Goal: Information Seeking & Learning: Learn about a topic

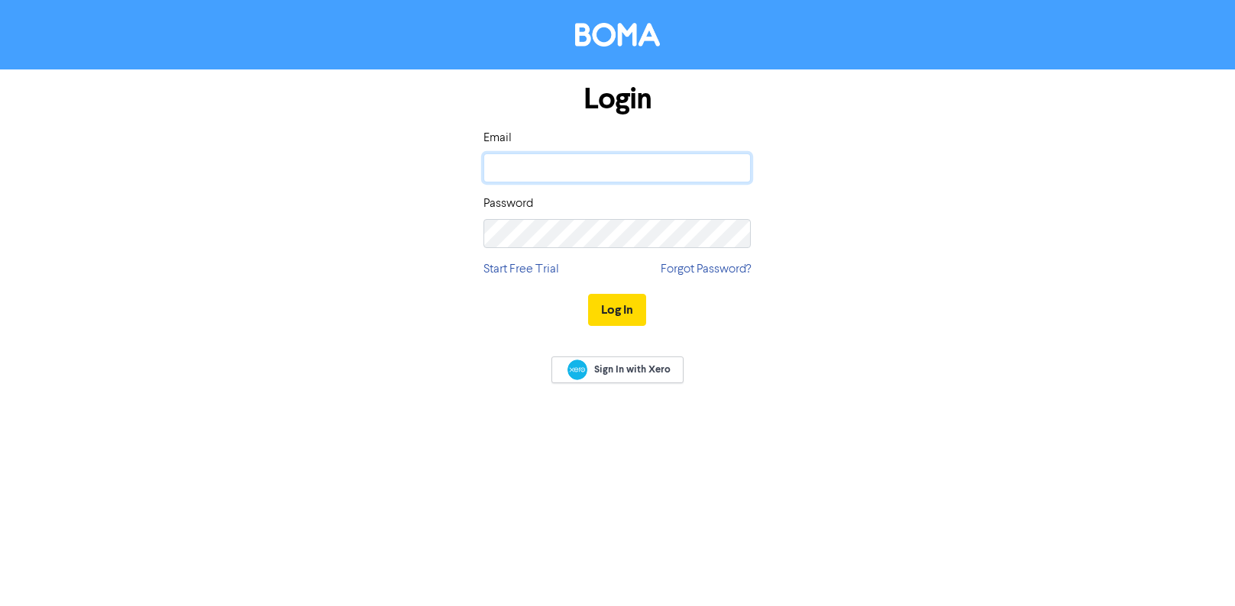
click at [603, 167] on input "email" at bounding box center [616, 168] width 267 height 29
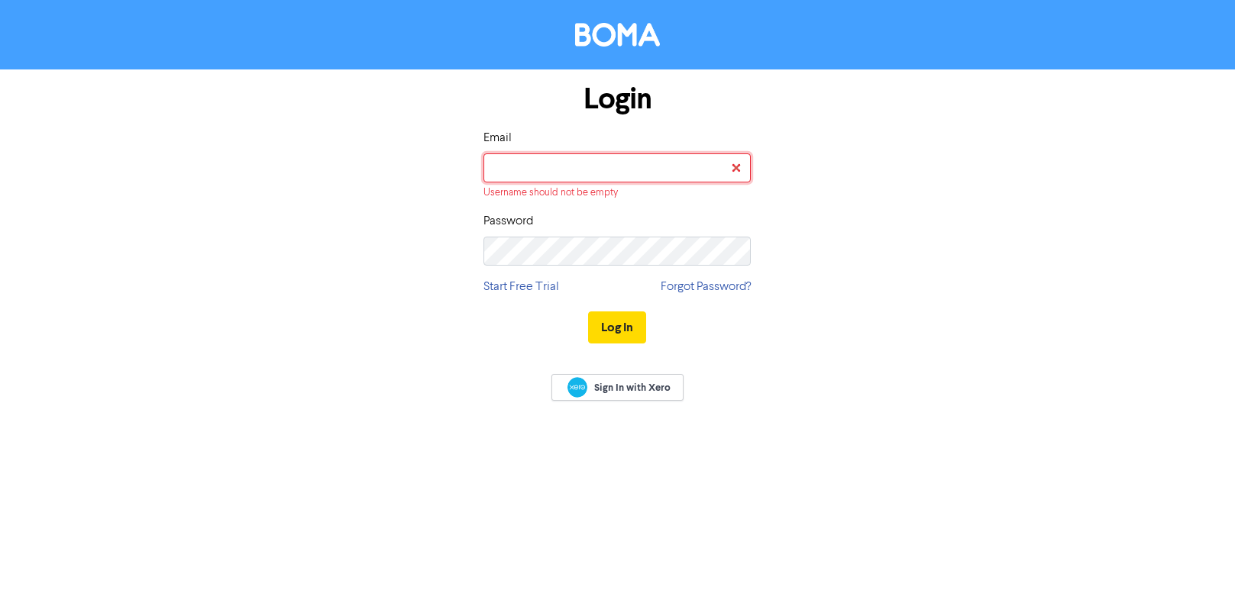
type input "[EMAIL_ADDRESS][DOMAIN_NAME]"
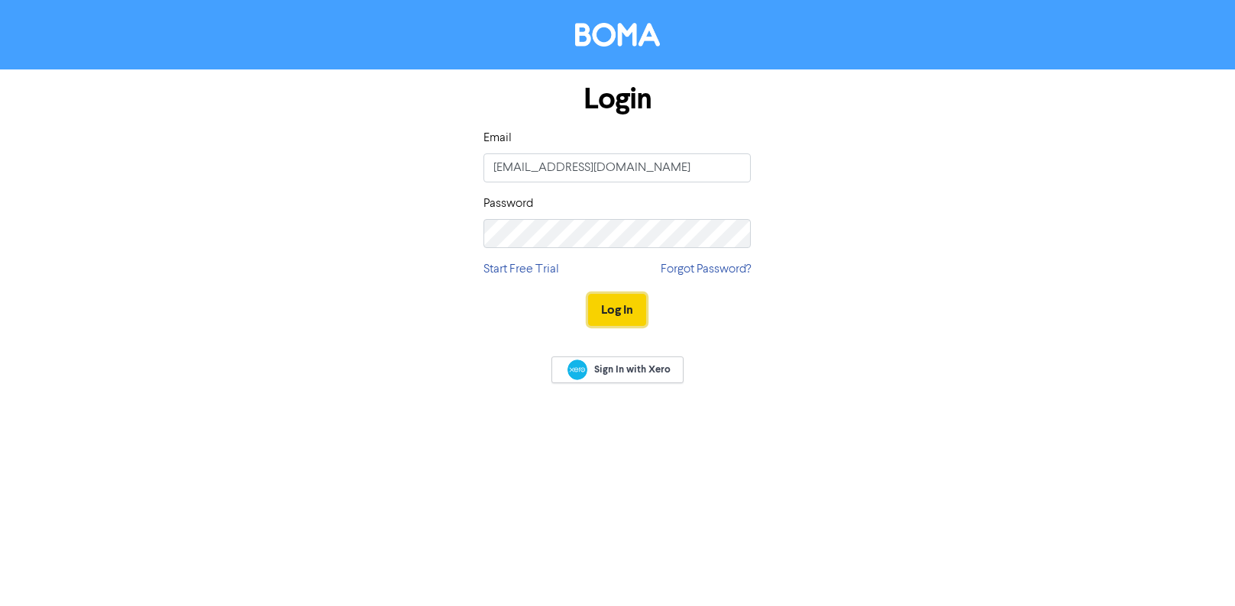
click at [614, 322] on button "Log In" at bounding box center [617, 310] width 58 height 32
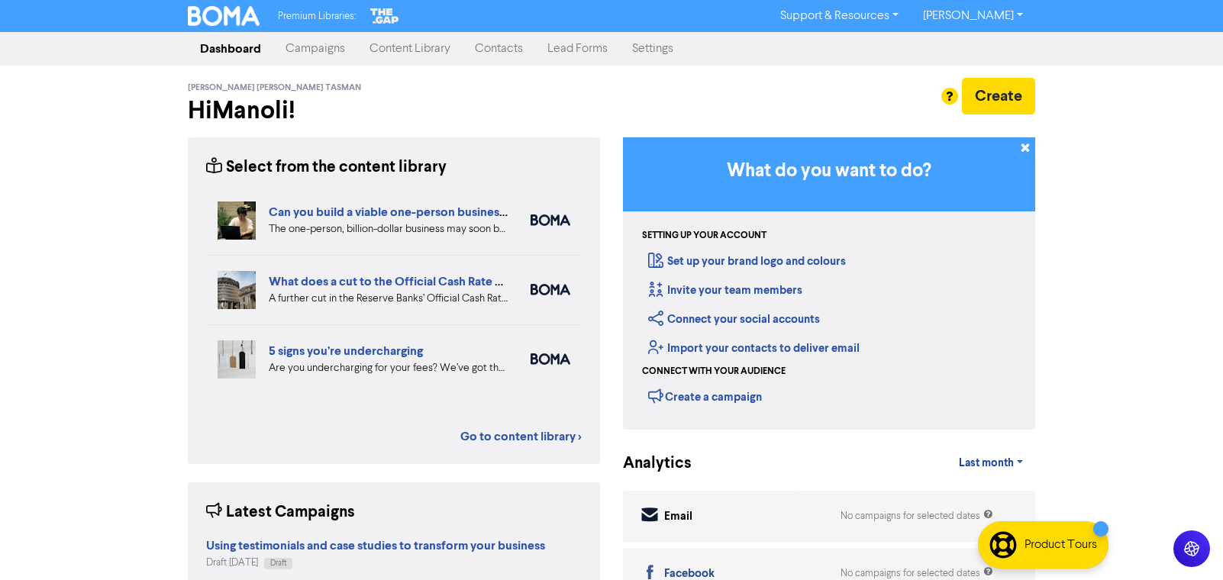
click at [1010, 15] on link "[PERSON_NAME]" at bounding box center [973, 16] width 124 height 24
click at [981, 47] on button "Log Out" at bounding box center [972, 46] width 121 height 18
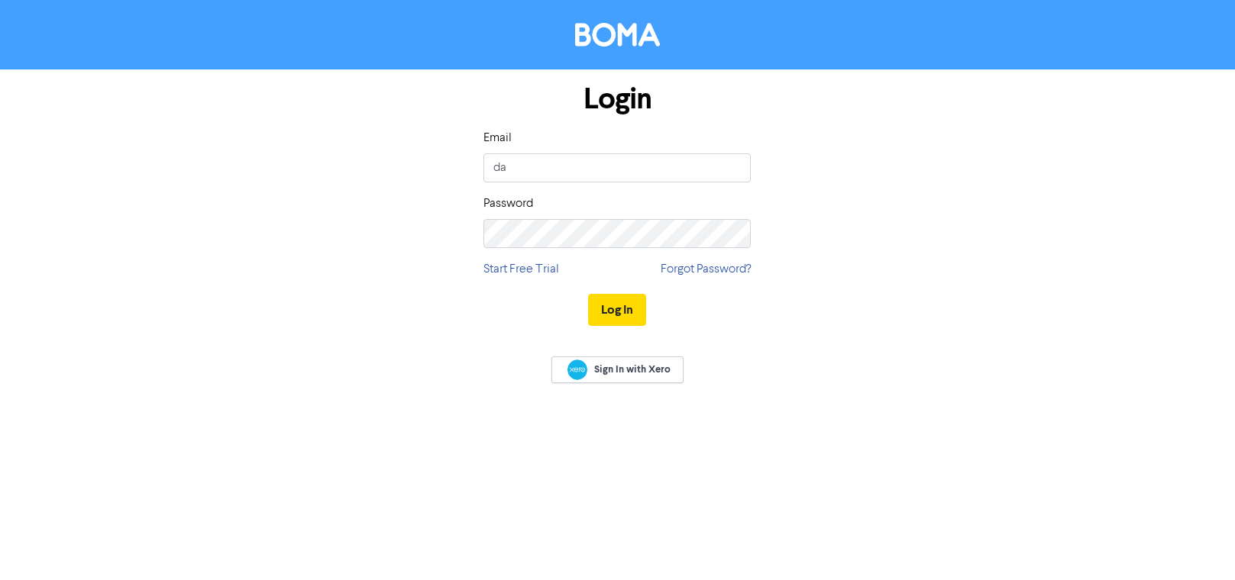
click at [614, 166] on input "da" at bounding box center [616, 168] width 267 height 29
click at [603, 172] on input "[PERSON_NAME][EMAIL_ADDRESS][DOMAIN_NAME]" at bounding box center [616, 168] width 267 height 29
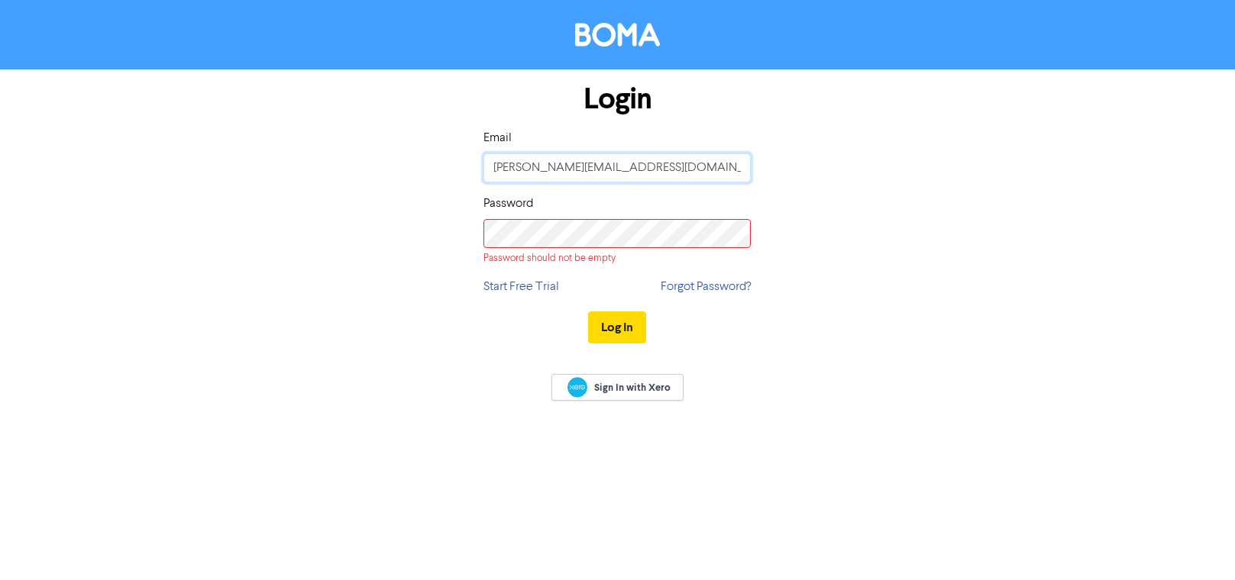
click at [603, 172] on input "[PERSON_NAME][EMAIL_ADDRESS][DOMAIN_NAME]" at bounding box center [616, 168] width 267 height 29
type input "[EMAIL_ADDRESS][DOMAIN_NAME]"
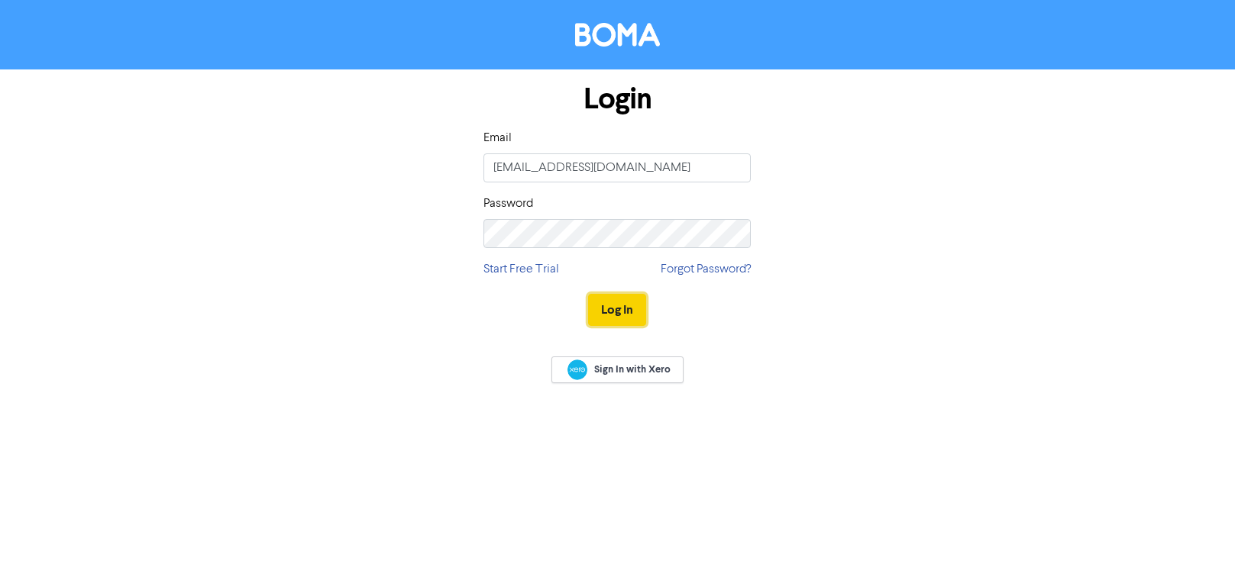
click at [637, 305] on button "Log In" at bounding box center [617, 310] width 58 height 32
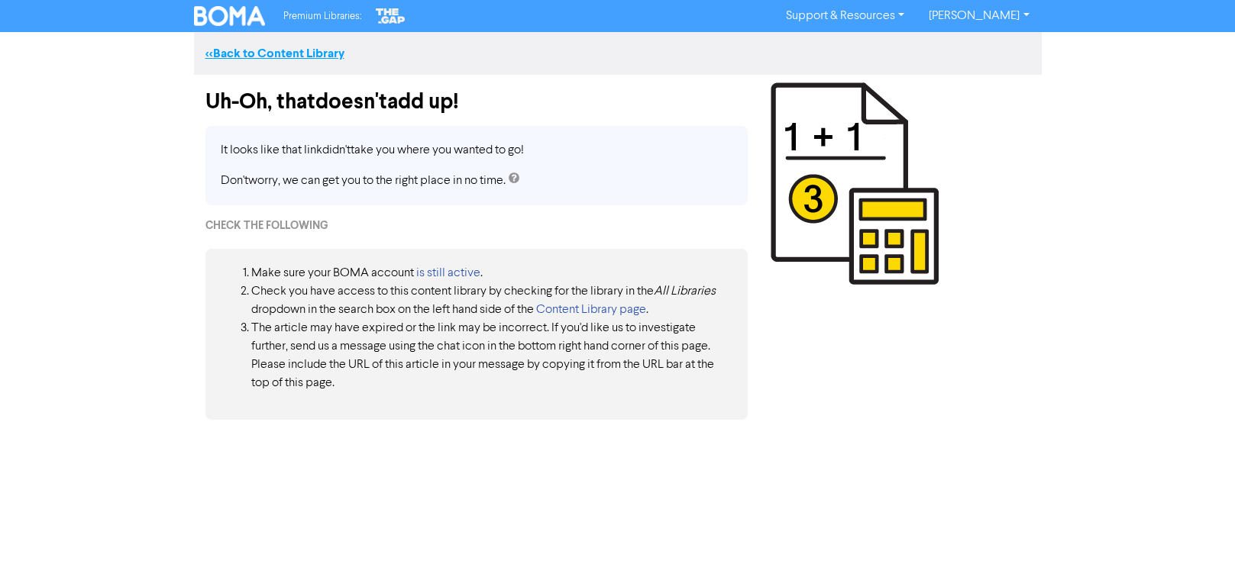
click at [234, 53] on link "<< Back to Content Library" at bounding box center [274, 53] width 139 height 15
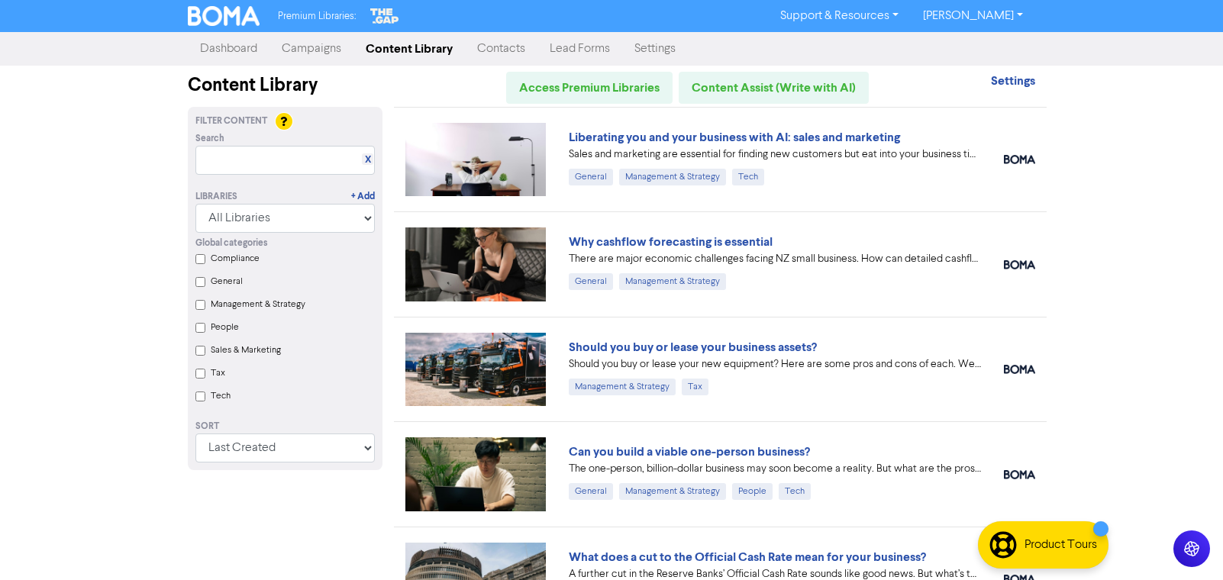
click at [1102, 383] on div "Premium Libraries: Support & Resources Video Tutorials FAQ & Guides Marketing E…" at bounding box center [611, 290] width 1223 height 580
click at [1102, 331] on div "Premium Libraries: Support & Resources Video Tutorials FAQ & Guides Marketing E…" at bounding box center [611, 290] width 1223 height 580
click at [755, 571] on div "A further cut in the Reserve Banks’ Official Cash Rate sounds like good news. B…" at bounding box center [775, 575] width 412 height 16
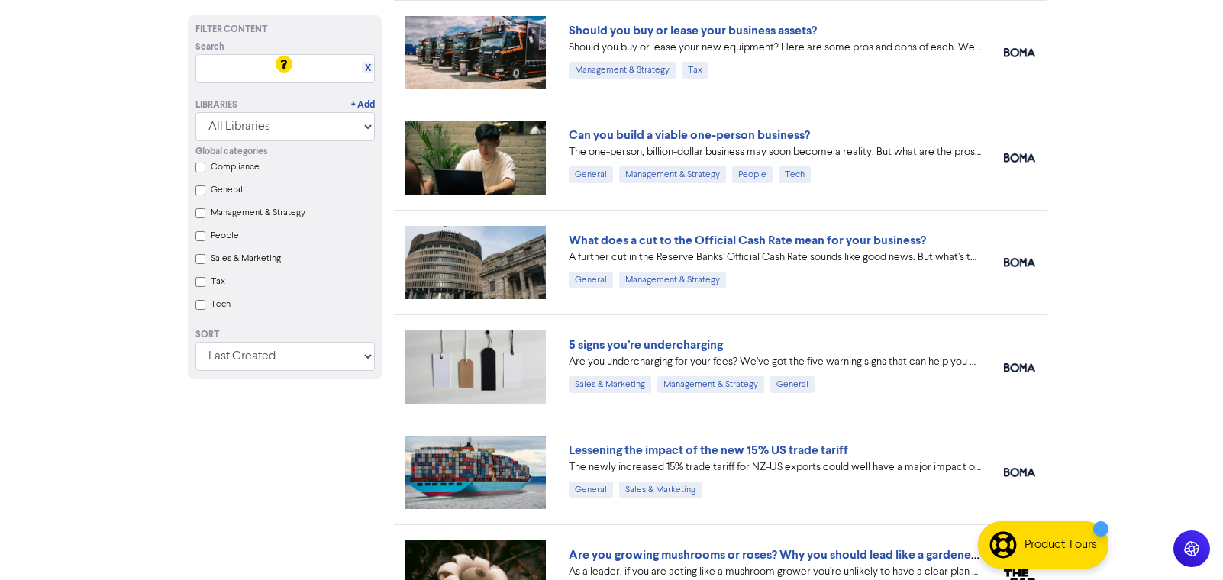
scroll to position [383, 0]
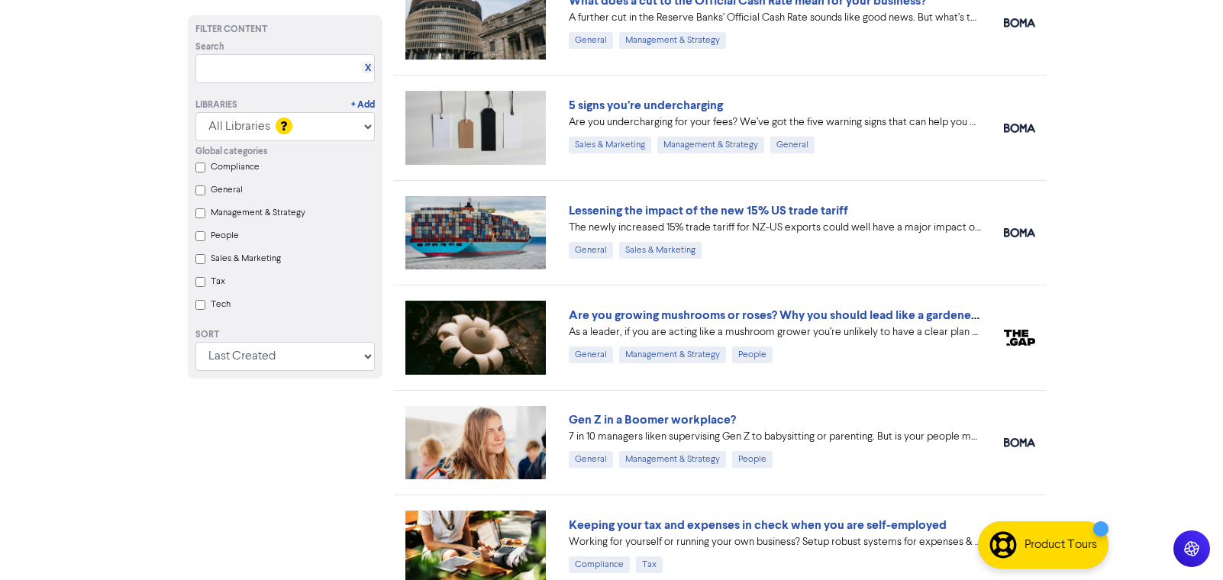
scroll to position [653, 0]
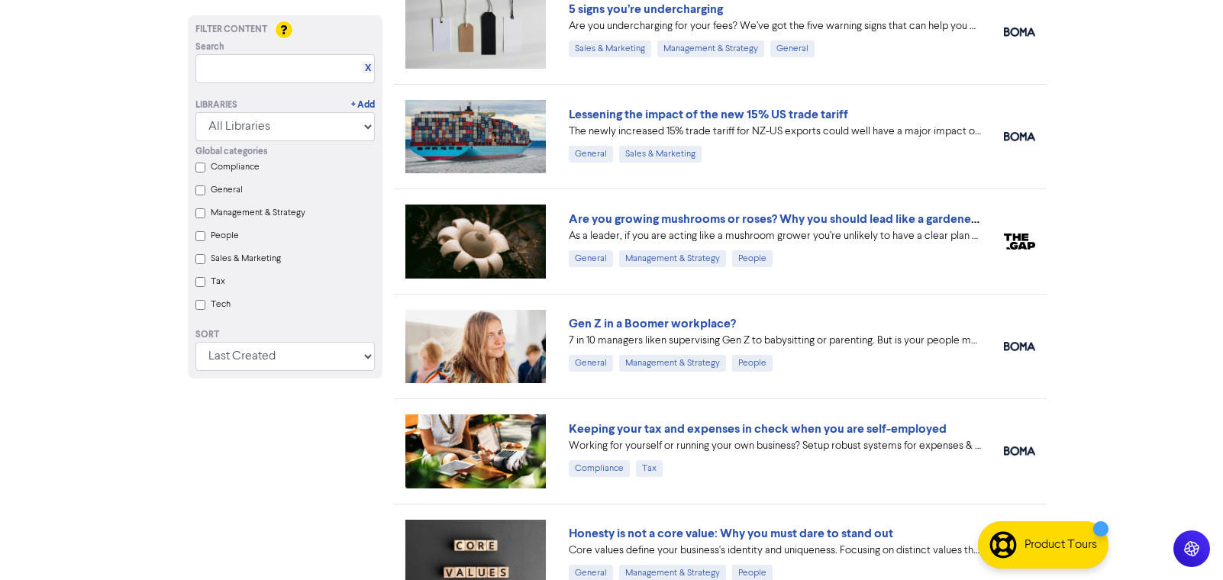
click at [775, 334] on div "7 in 10 managers liken supervising Gen Z to babysitting or parenting. But is yo…" at bounding box center [775, 341] width 412 height 16
click at [774, 338] on div "7 in 10 managers liken supervising Gen Z to babysitting or parenting. But is yo…" at bounding box center [775, 341] width 412 height 16
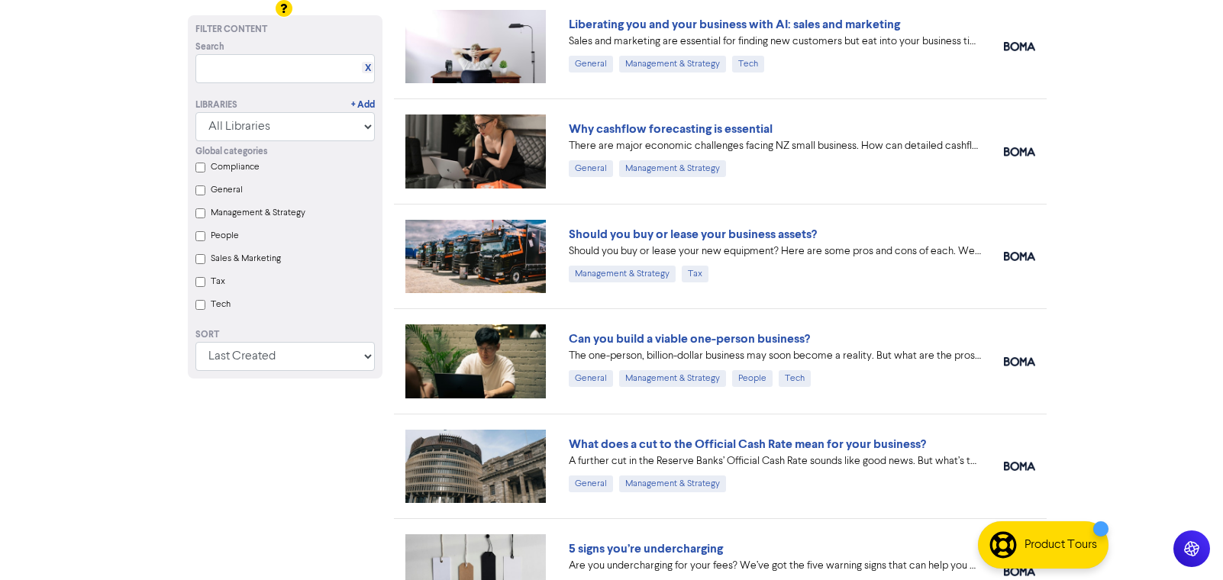
scroll to position [0, 0]
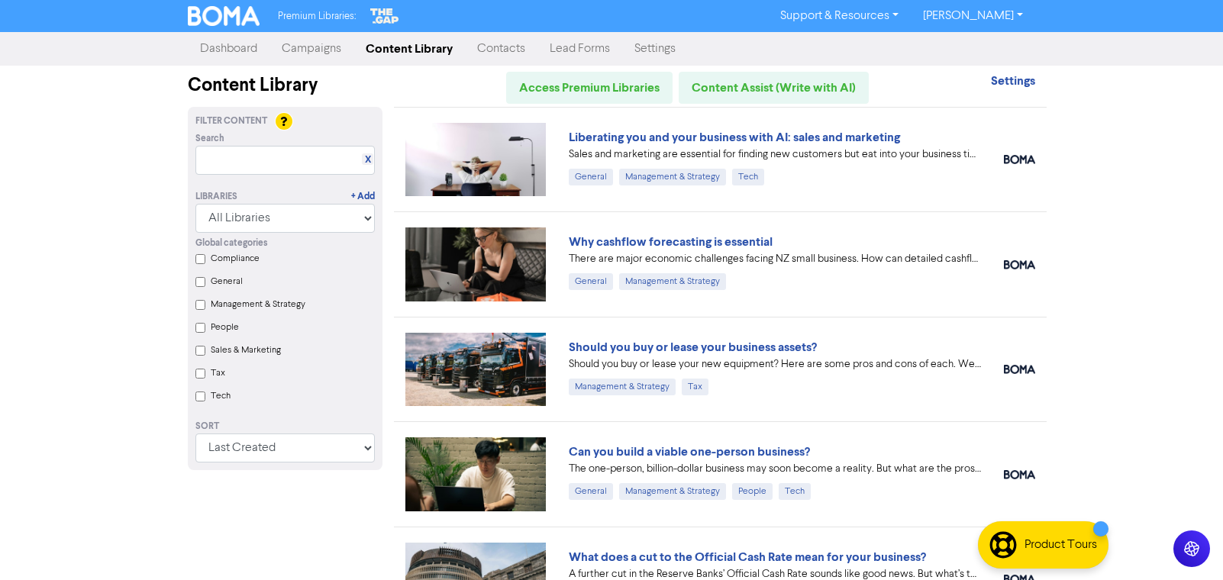
click at [398, 49] on link "Content Library" at bounding box center [410, 49] width 112 height 31
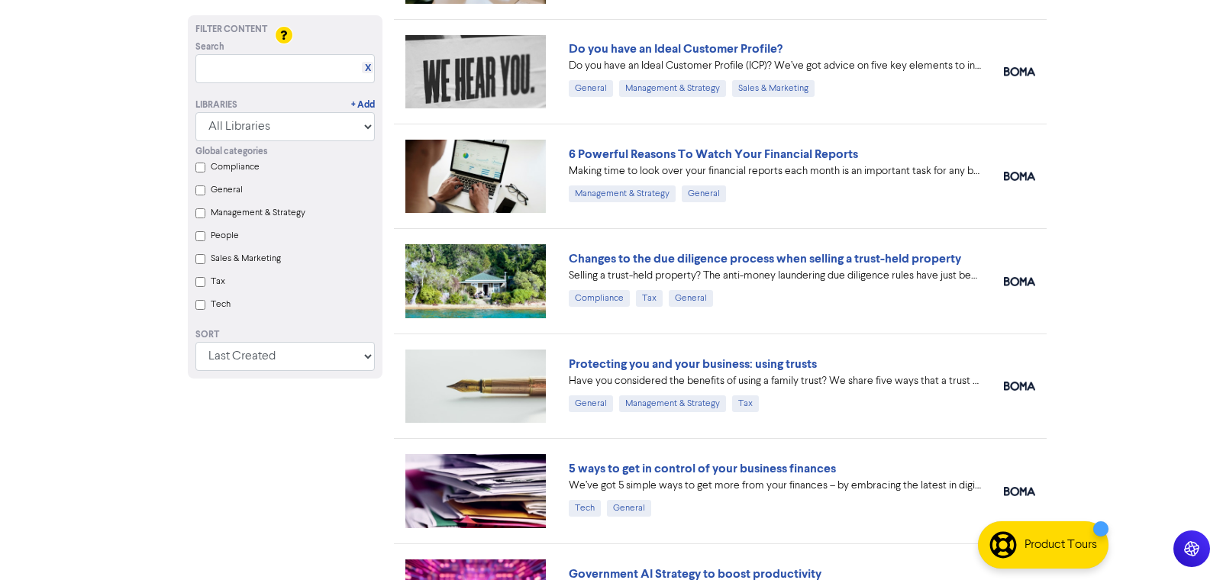
scroll to position [1774, 0]
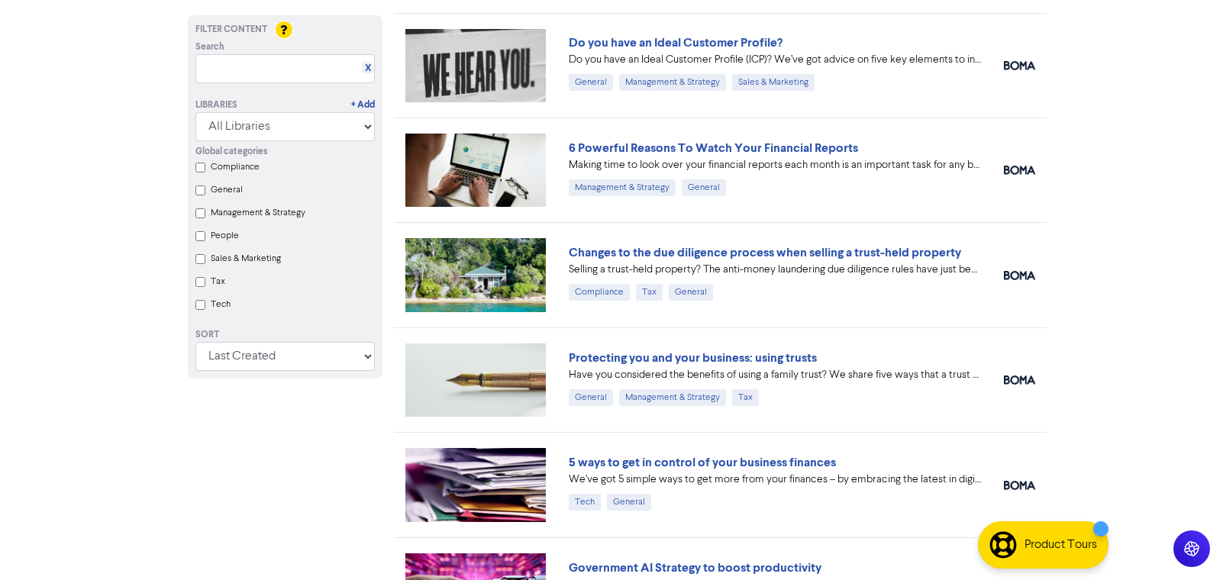
click at [726, 273] on div "Selling a trust-held property? The anti-money laundering due diligence rules ha…" at bounding box center [775, 270] width 412 height 16
click at [750, 257] on link "Changes to the due diligence process when selling a trust-held property" at bounding box center [765, 252] width 393 height 15
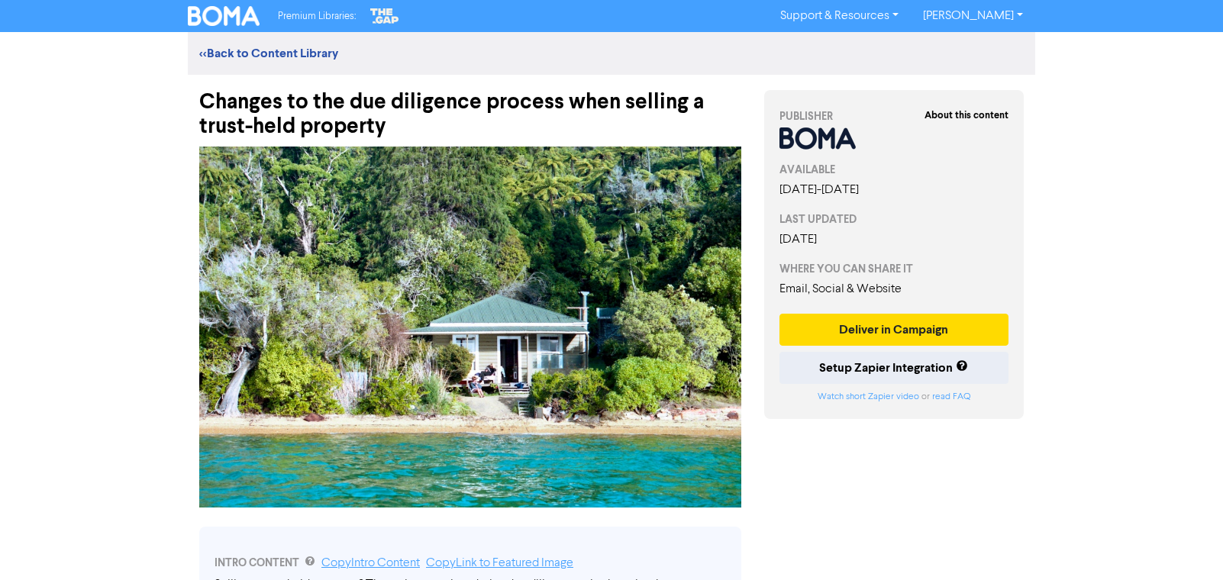
click at [1058, 294] on div "Premium Libraries: Support & Resources Video Tutorials FAQ & Guides Marketing E…" at bounding box center [611, 290] width 1223 height 580
click at [226, 52] on link "<< Back to Content Library" at bounding box center [268, 53] width 139 height 15
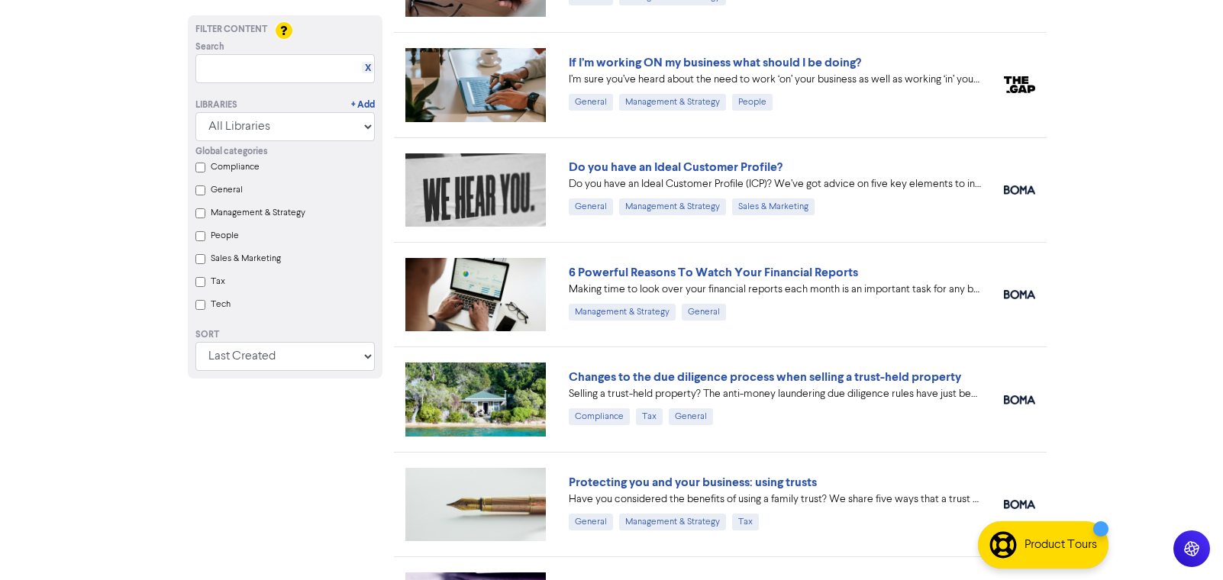
scroll to position [1650, 0]
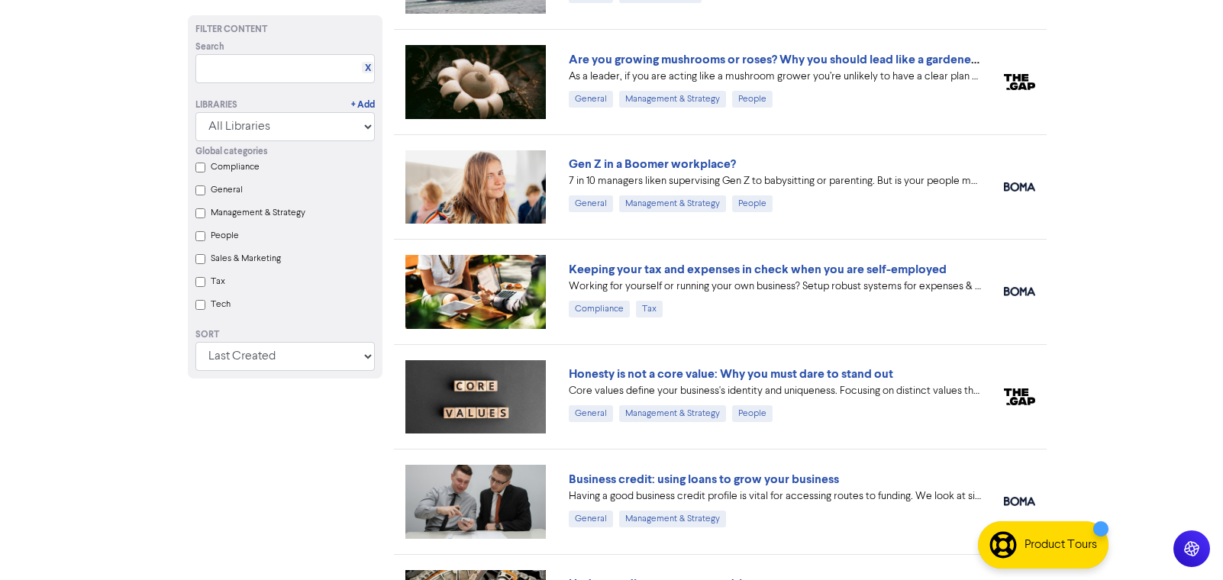
scroll to position [0, 0]
